Goal: Transaction & Acquisition: Obtain resource

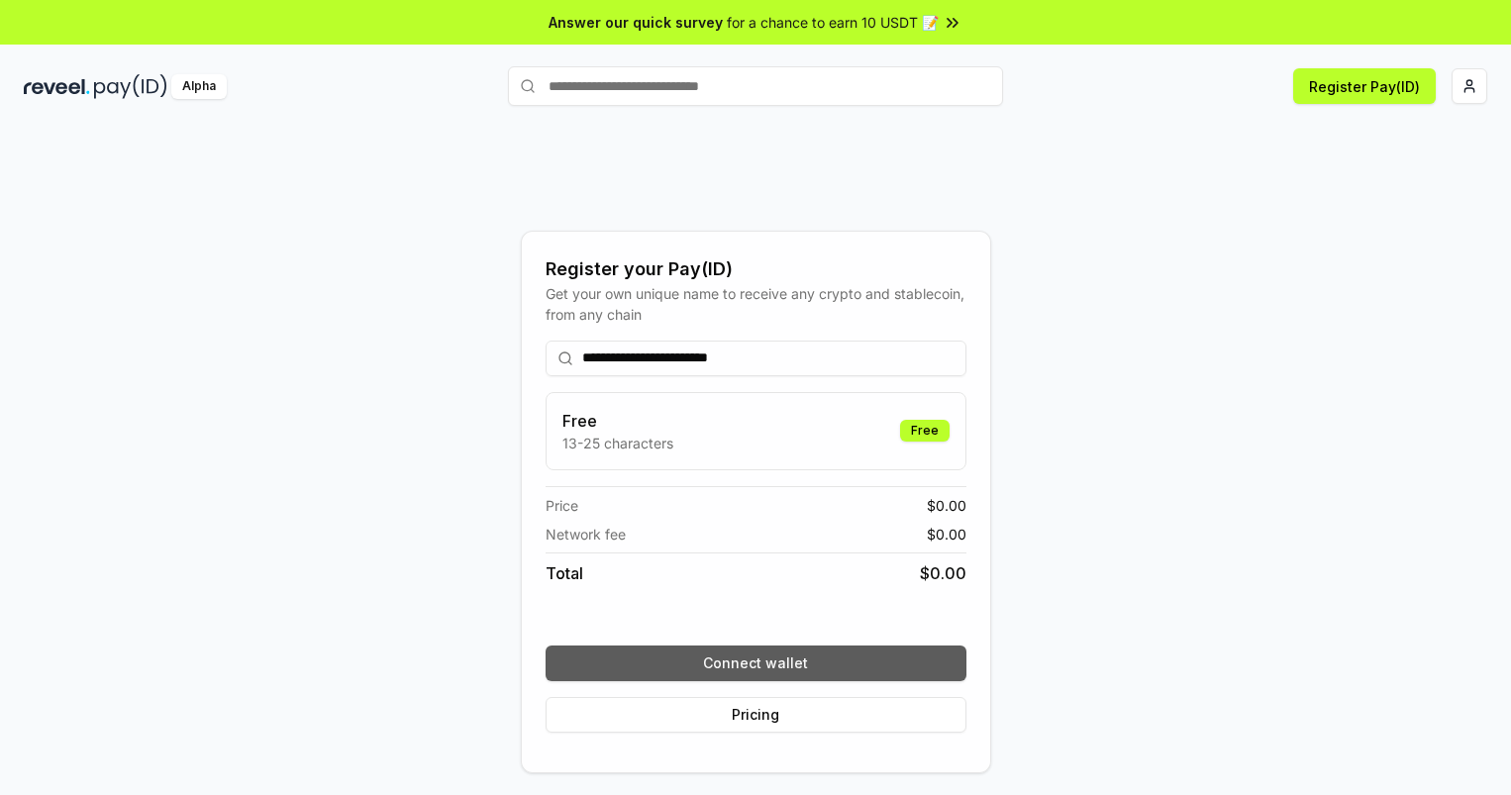
type input "**********"
click at [756, 662] on button "Connect wallet" at bounding box center [756, 664] width 421 height 36
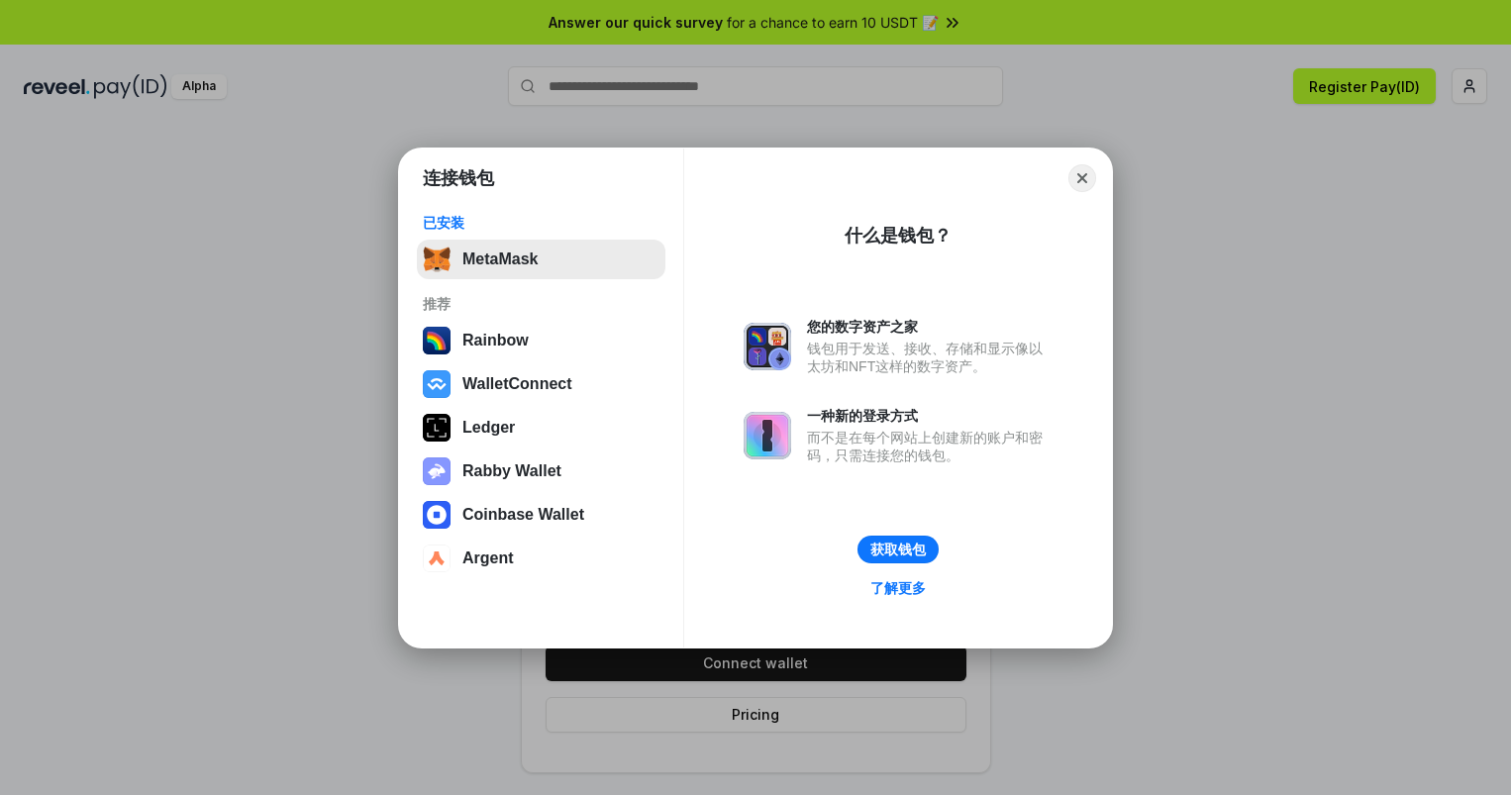
click at [541, 258] on button "MetaMask" at bounding box center [541, 260] width 249 height 40
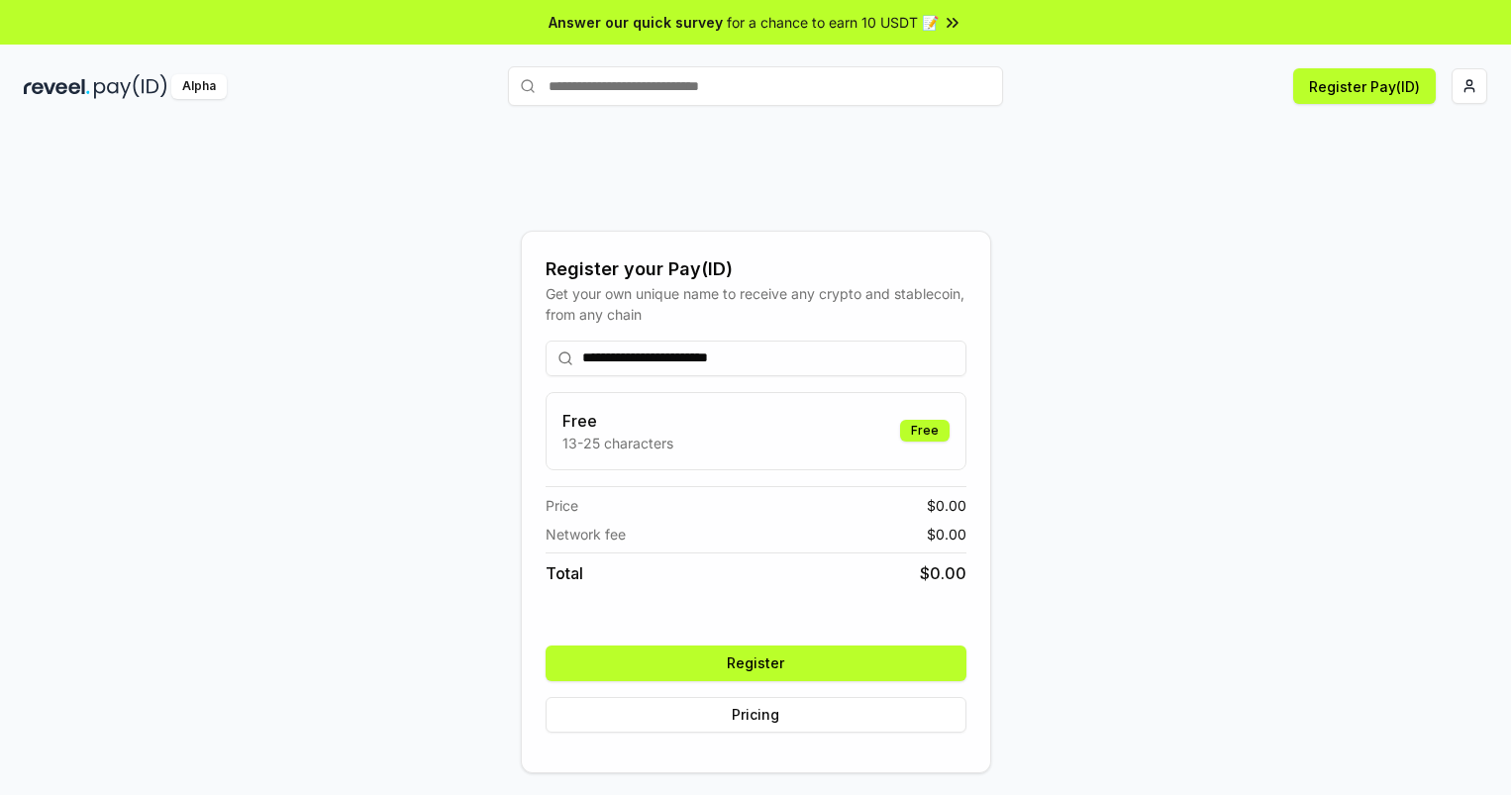
click at [756, 662] on button "Register" at bounding box center [756, 664] width 421 height 36
